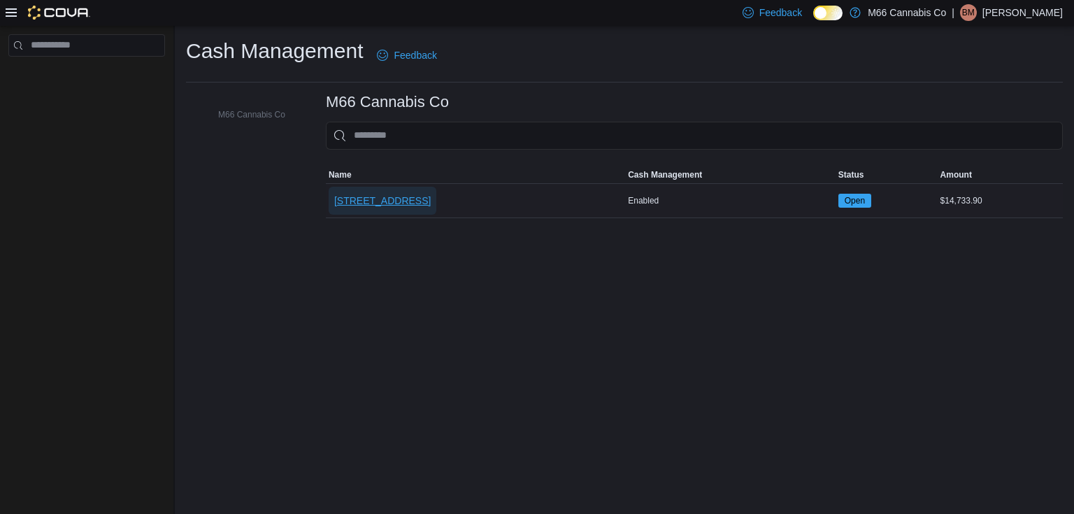
click at [389, 196] on span "[STREET_ADDRESS]" at bounding box center [382, 201] width 96 height 14
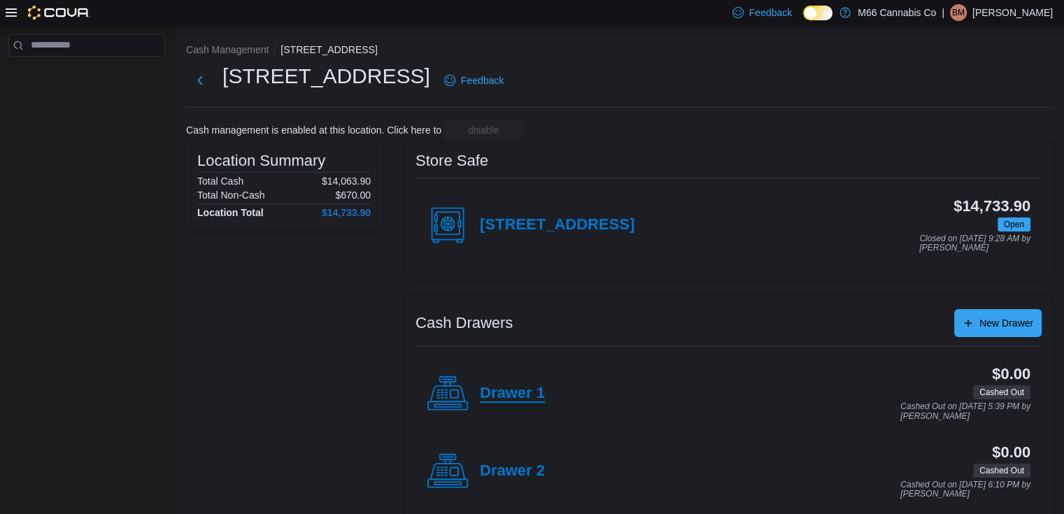
click at [505, 385] on h4 "Drawer 1" at bounding box center [512, 394] width 65 height 18
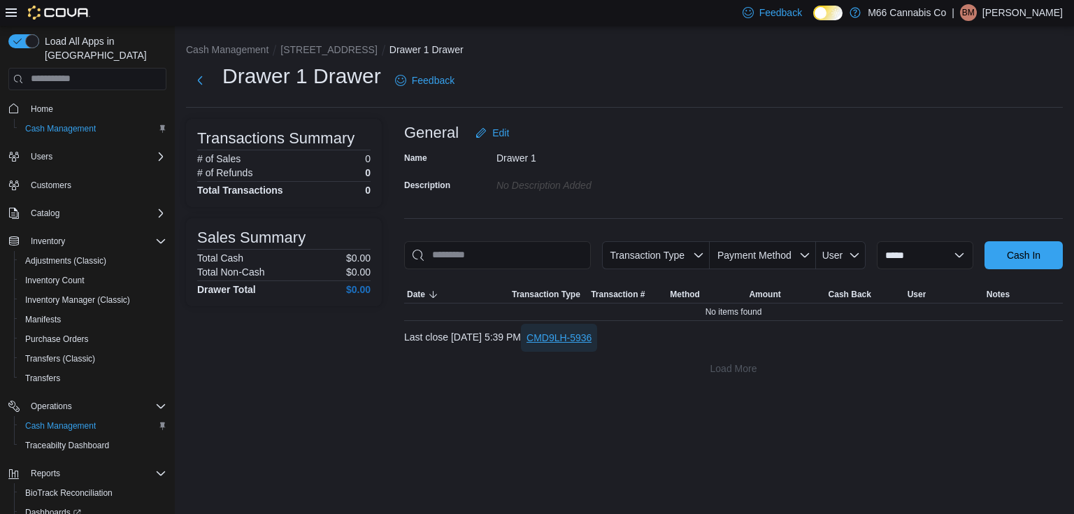
click at [583, 329] on span "CMD9LH-5936" at bounding box center [559, 338] width 65 height 28
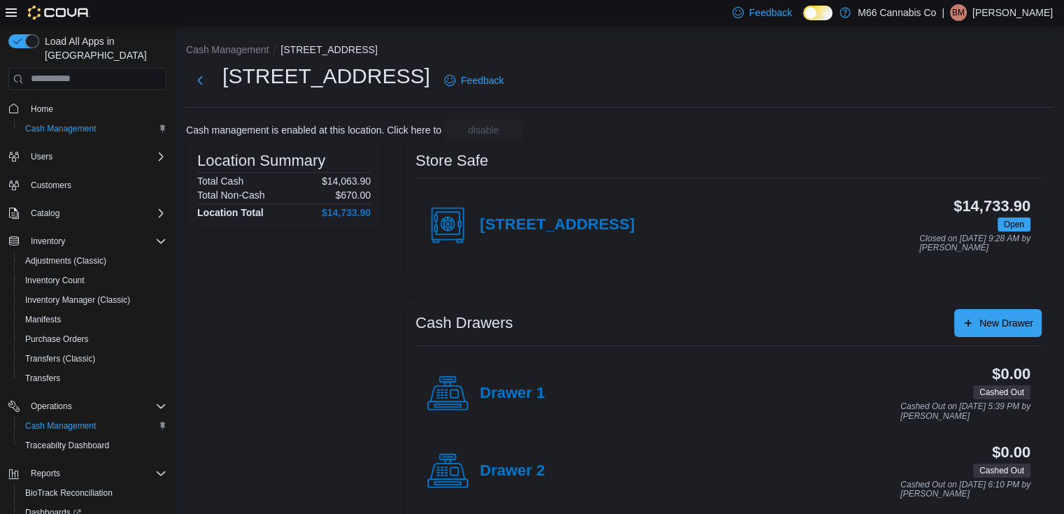
scroll to position [95, 0]
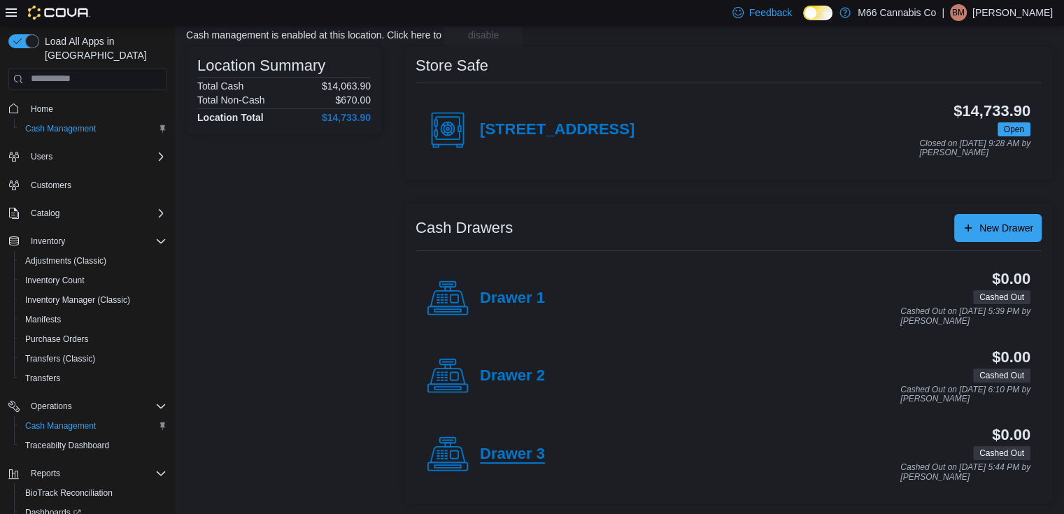
click at [510, 459] on h4 "Drawer 3" at bounding box center [512, 454] width 65 height 18
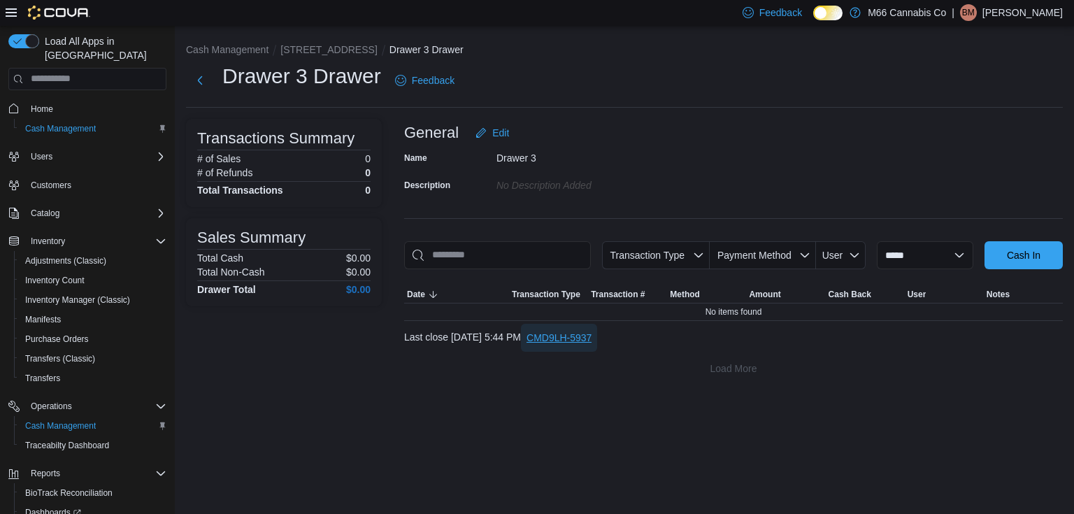
click at [581, 334] on span "CMD9LH-5937" at bounding box center [559, 338] width 65 height 14
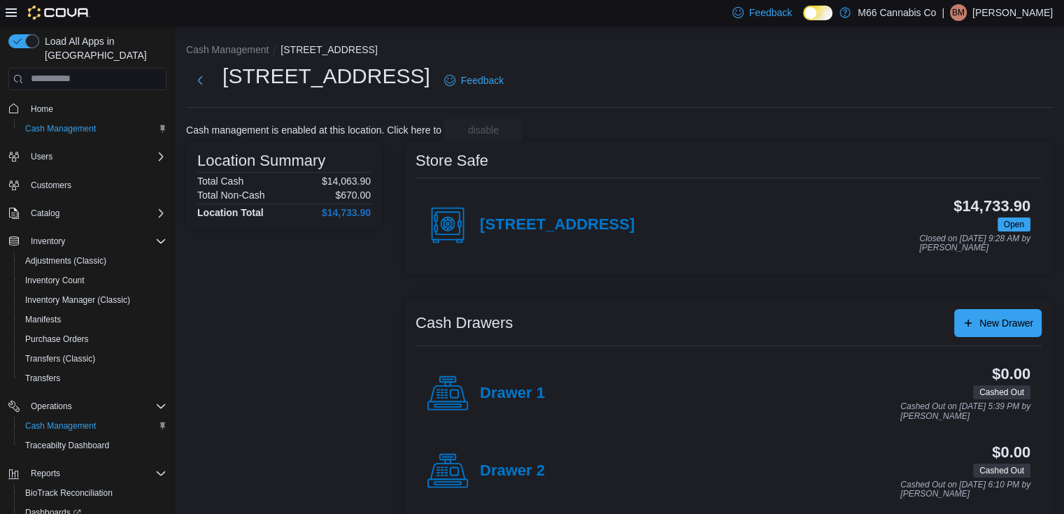
click at [517, 456] on div "Drawer 2" at bounding box center [486, 471] width 118 height 42
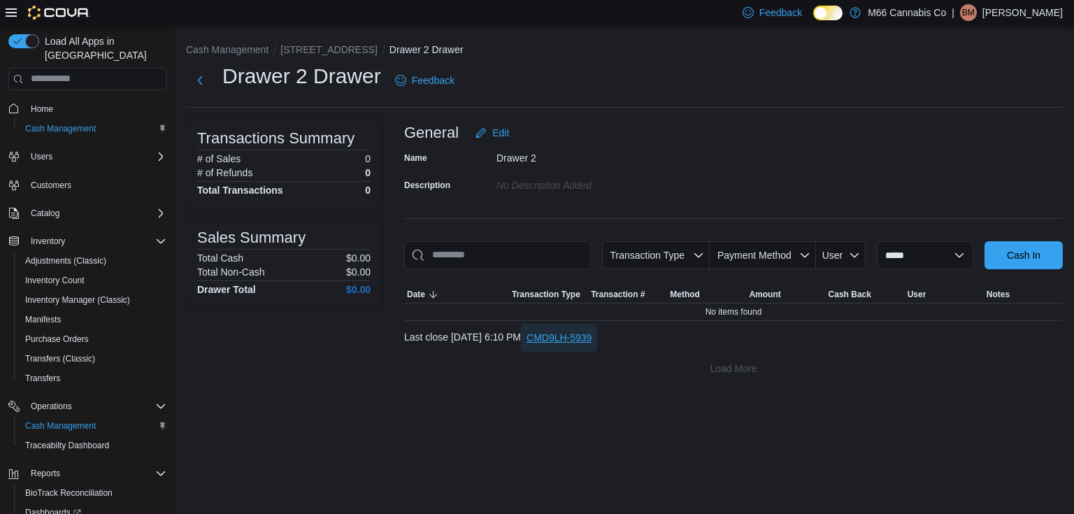
click at [592, 331] on span "CMD9LH-5939" at bounding box center [559, 338] width 65 height 14
